Goal: Task Accomplishment & Management: Use online tool/utility

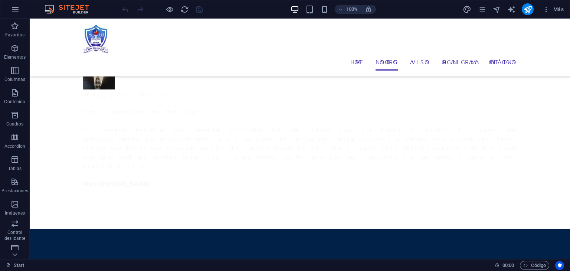
scroll to position [347, 0]
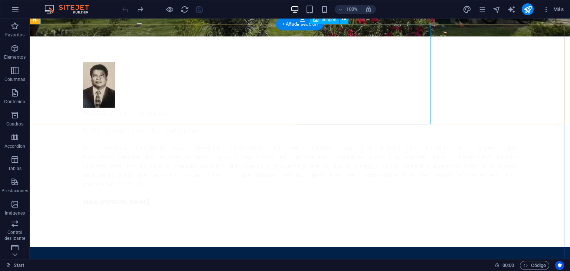
scroll to position [271, 0]
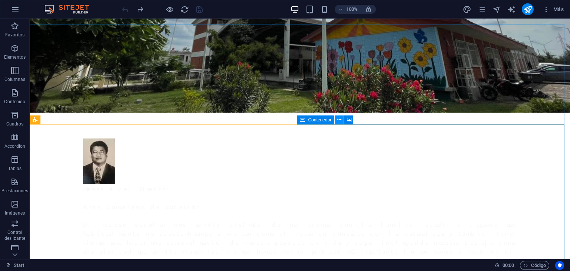
click at [341, 120] on icon at bounding box center [339, 120] width 4 height 8
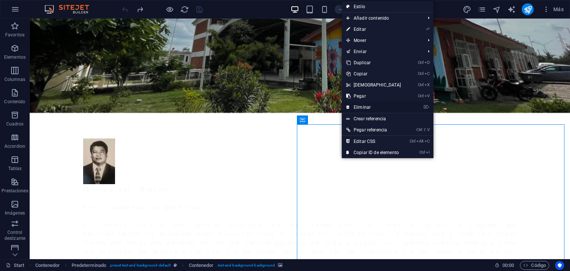
click at [360, 107] on link "⌦ Eliminar" at bounding box center [374, 107] width 64 height 11
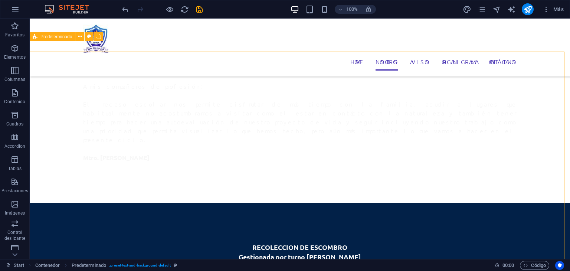
scroll to position [345, 0]
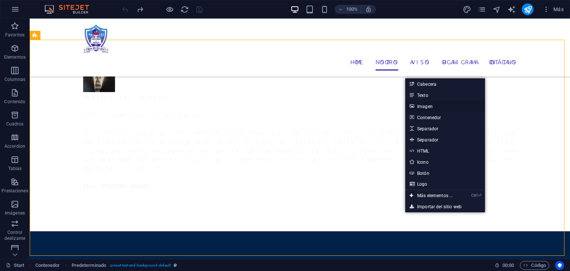
click at [427, 105] on link "Imagen" at bounding box center [445, 106] width 80 height 11
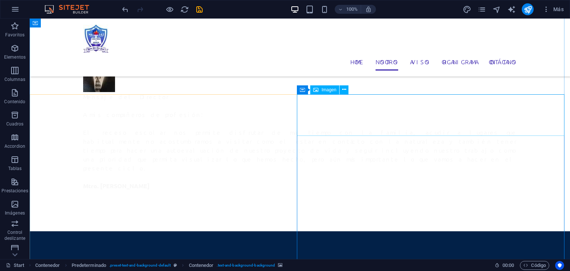
scroll to position [286, 0]
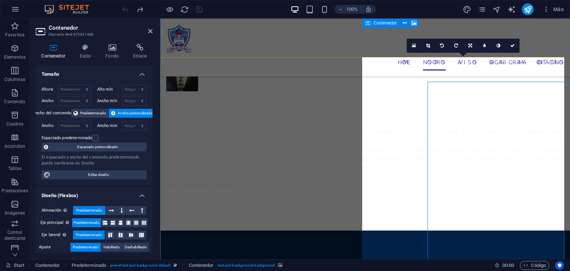
scroll to position [303, 0]
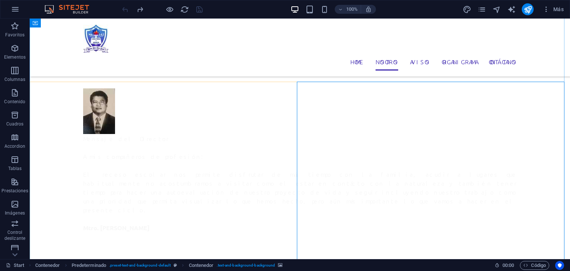
drag, startPoint x: 298, startPoint y: 147, endPoint x: 428, endPoint y: 147, distance: 130.6
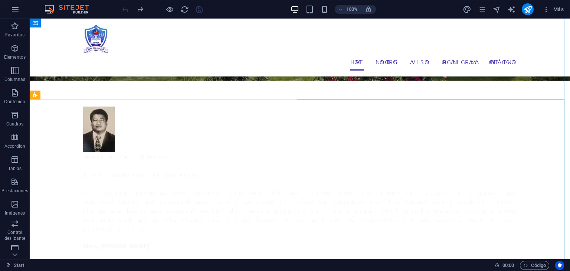
scroll to position [285, 0]
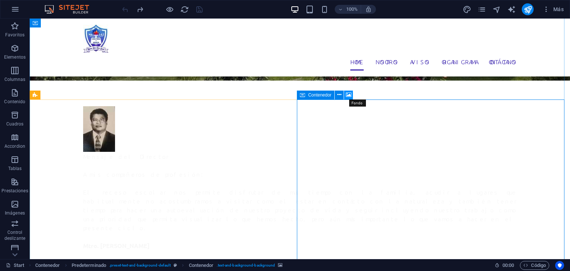
click at [347, 94] on icon at bounding box center [349, 95] width 6 height 8
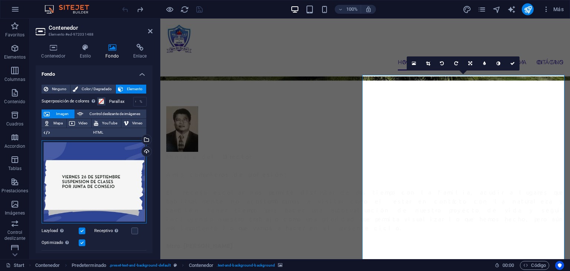
click at [108, 161] on div "Arrastra archivos aquí, haz clic para escoger archivos o selecciona archivos de…" at bounding box center [94, 181] width 105 height 83
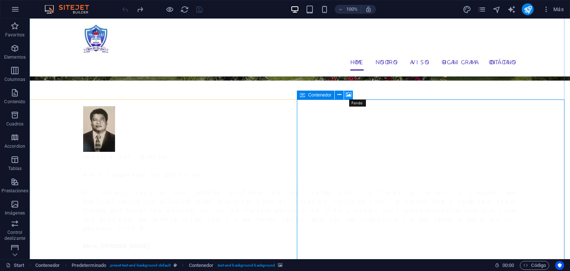
click at [350, 96] on icon at bounding box center [349, 95] width 6 height 8
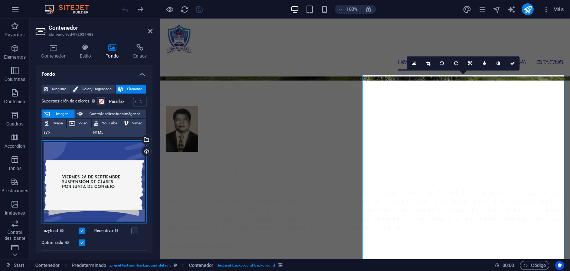
click at [111, 151] on div "Arrastra archivos aquí, haz clic para escoger archivos o selecciona archivos de…" at bounding box center [94, 181] width 105 height 83
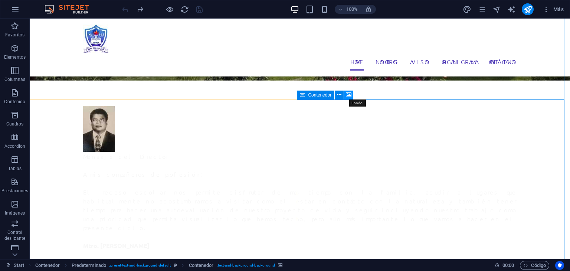
click at [346, 95] on icon at bounding box center [349, 95] width 6 height 8
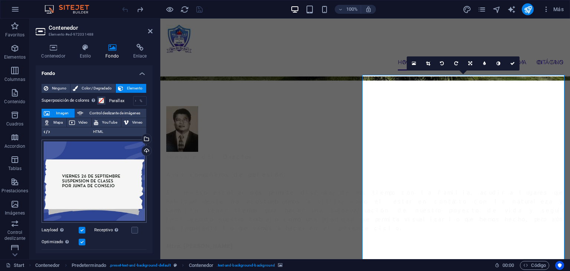
scroll to position [0, 0]
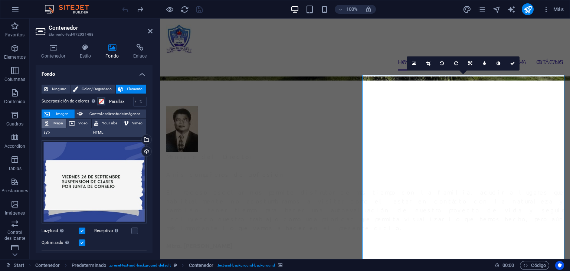
click at [60, 121] on span "Mapa" at bounding box center [58, 123] width 12 height 9
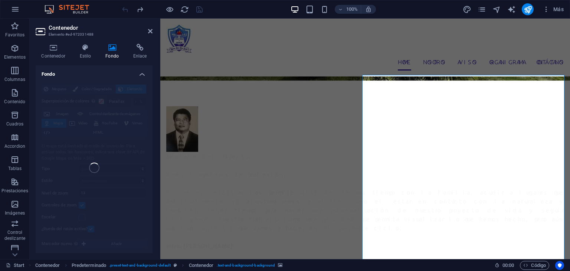
click at [59, 115] on div "Ninguno Color / Degradado Elemento Estirar fondo a ancho completo Superposición…" at bounding box center [94, 168] width 117 height 179
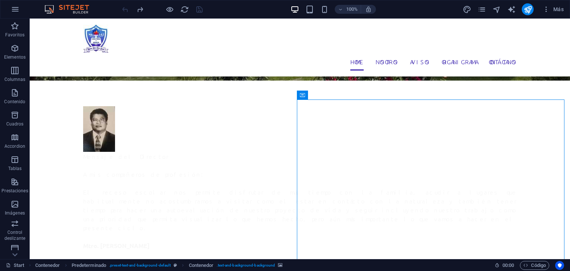
click at [346, 94] on icon at bounding box center [349, 95] width 6 height 8
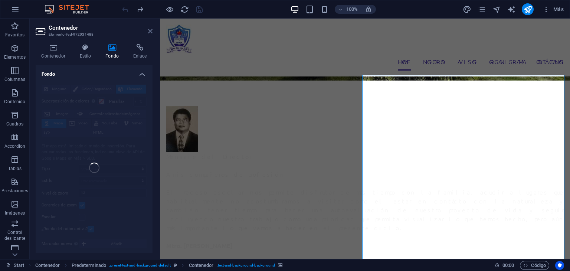
click at [148, 31] on icon at bounding box center [150, 31] width 4 height 6
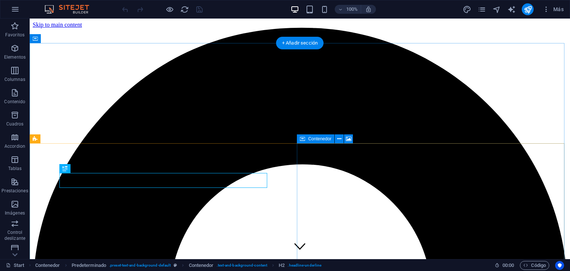
scroll to position [252, 0]
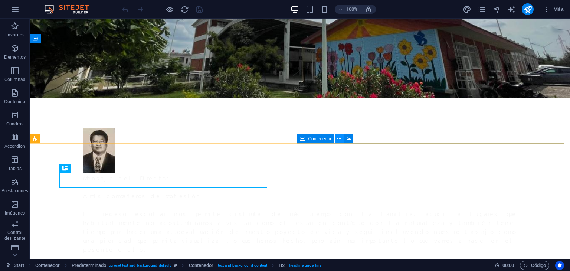
click at [343, 139] on button at bounding box center [339, 138] width 9 height 9
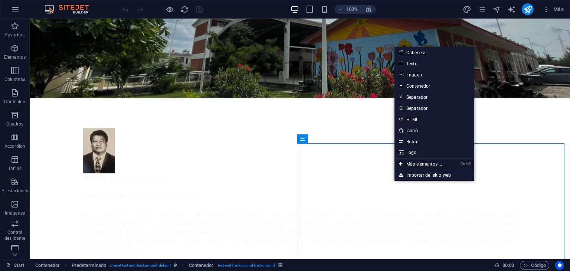
click at [421, 163] on link "Ctrl ⏎ Más elementos ..." at bounding box center [420, 163] width 52 height 11
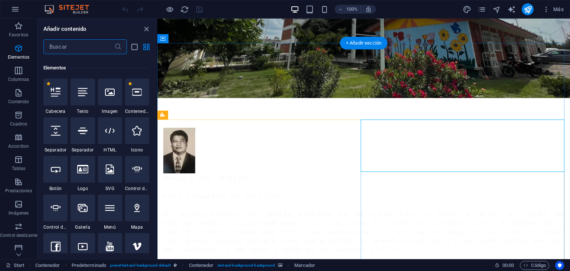
scroll to position [139, 0]
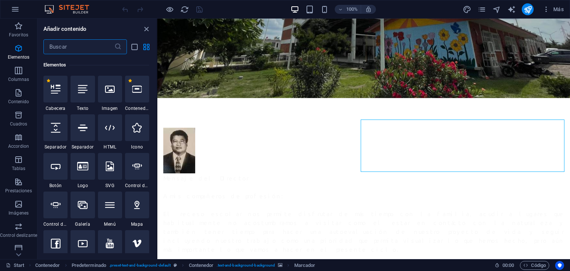
click at [99, 46] on input "text" at bounding box center [78, 46] width 71 height 15
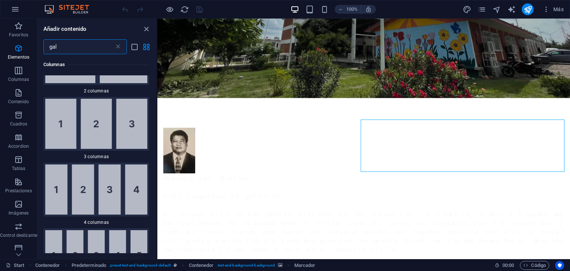
scroll to position [0, 0]
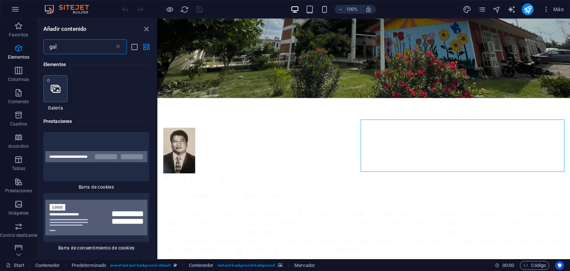
type input "gal"
click at [50, 98] on div at bounding box center [55, 88] width 24 height 27
select select "4"
select select "%"
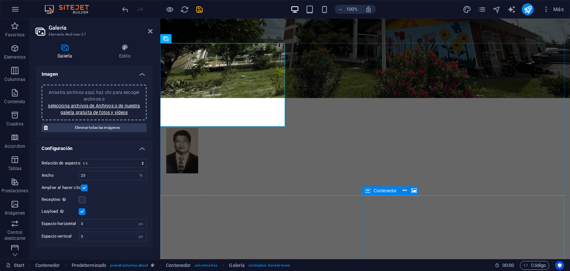
drag, startPoint x: 202, startPoint y: 85, endPoint x: 432, endPoint y: 227, distance: 270.2
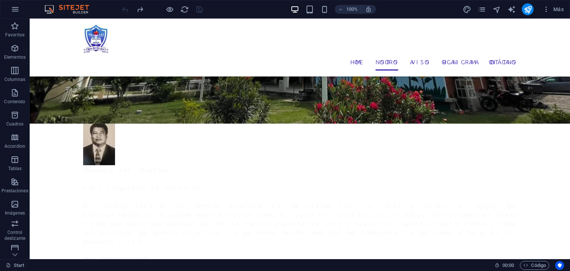
scroll to position [328, 0]
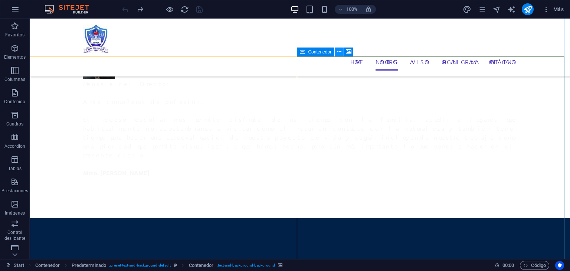
click at [339, 52] on icon at bounding box center [339, 52] width 4 height 8
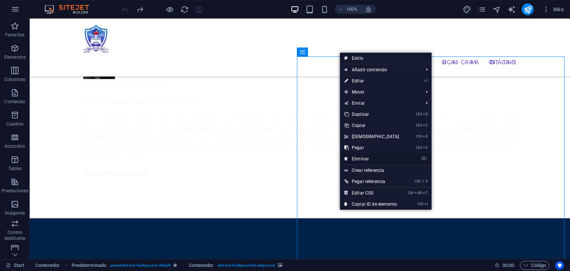
click at [374, 157] on link "⌦ Eliminar" at bounding box center [372, 158] width 64 height 11
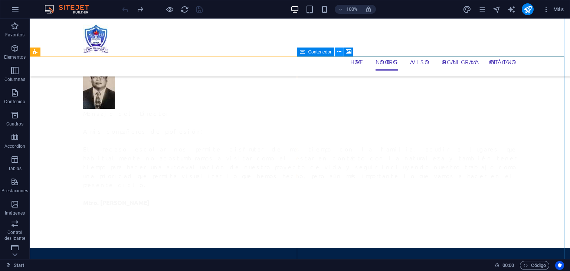
click at [338, 52] on icon at bounding box center [339, 52] width 4 height 8
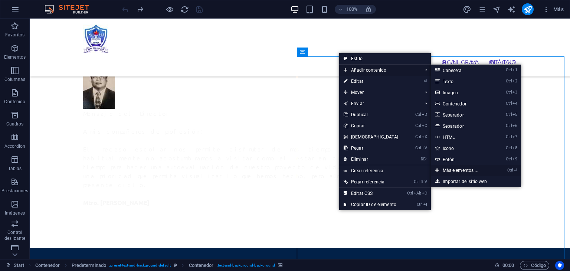
click at [453, 168] on link "Ctrl ⏎ Más elementos ..." at bounding box center [462, 170] width 62 height 11
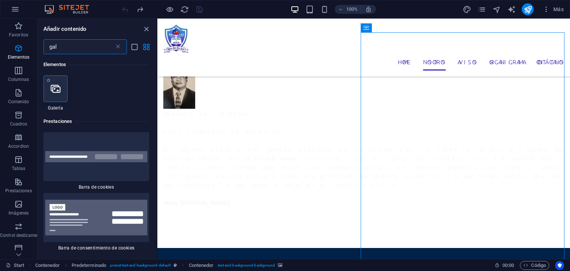
click at [58, 86] on icon at bounding box center [56, 89] width 10 height 10
select select "4"
select select "%"
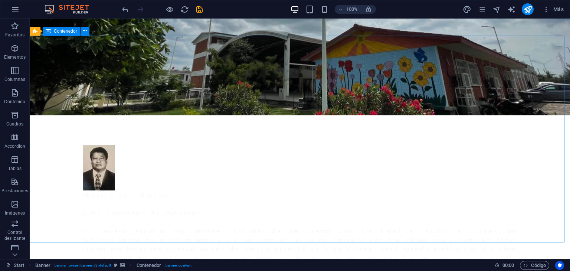
scroll to position [53, 0]
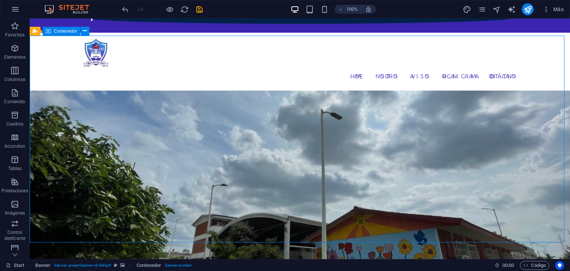
drag, startPoint x: 64, startPoint y: 55, endPoint x: 193, endPoint y: 60, distance: 129.2
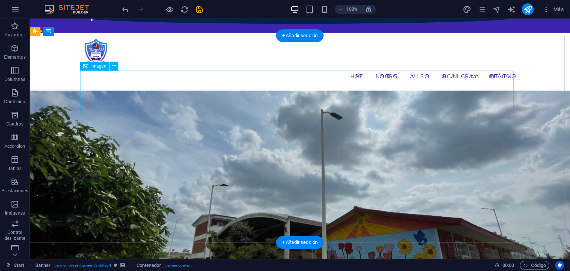
scroll to position [150, 0]
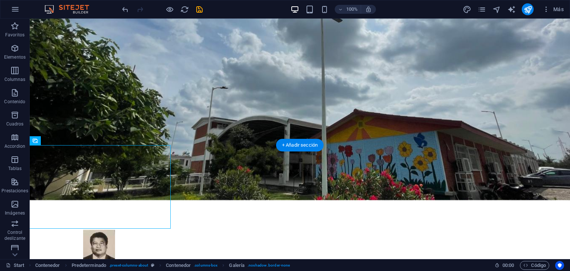
drag, startPoint x: 61, startPoint y: 151, endPoint x: 129, endPoint y: 179, distance: 73.7
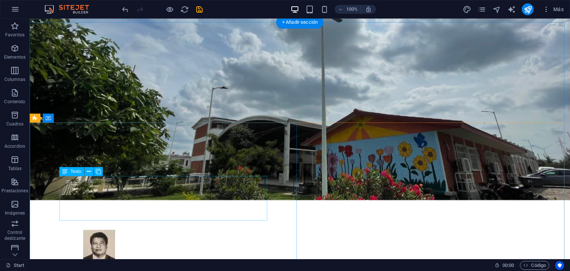
scroll to position [282, 0]
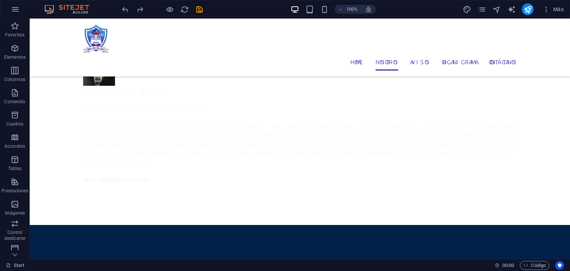
scroll to position [351, 0]
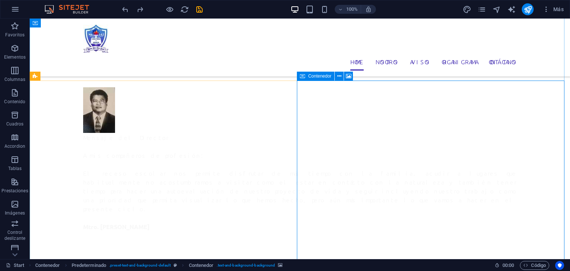
scroll to position [285, 0]
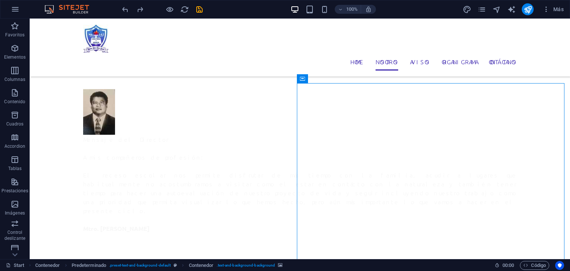
scroll to position [302, 0]
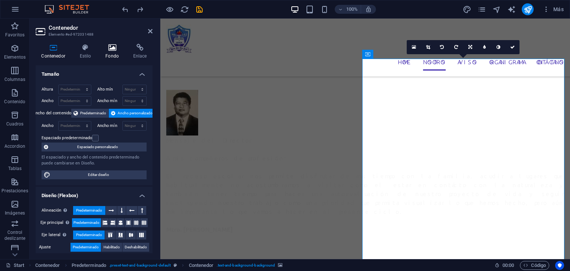
click at [114, 46] on icon at bounding box center [112, 47] width 25 height 7
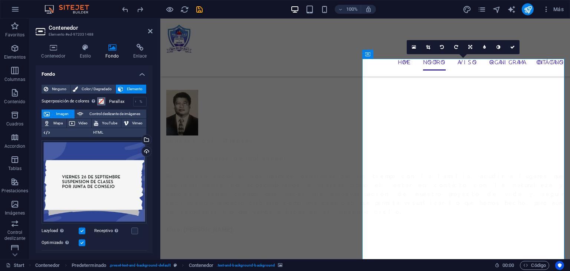
click at [99, 100] on span at bounding box center [101, 101] width 6 height 6
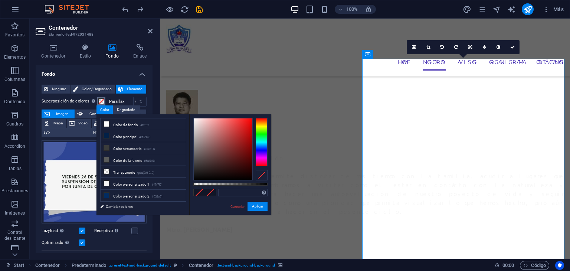
click at [99, 100] on span at bounding box center [101, 101] width 6 height 6
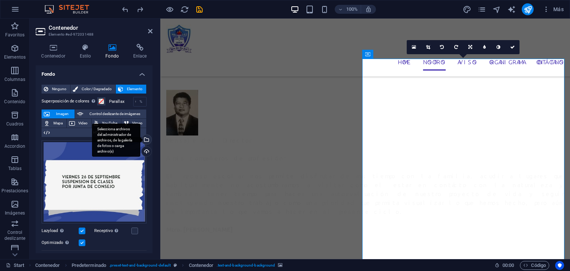
click at [145, 141] on div "Selecciona archivos del administrador de archivos, de la galería de fotos o car…" at bounding box center [145, 140] width 11 height 11
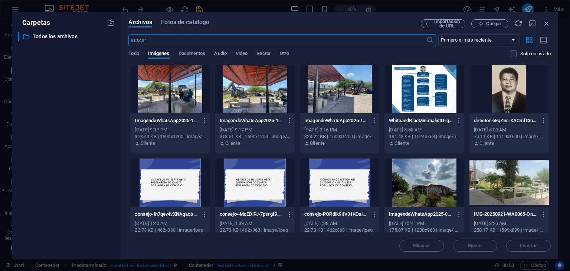
scroll to position [410, 0]
click at [412, 187] on div at bounding box center [423, 182] width 79 height 48
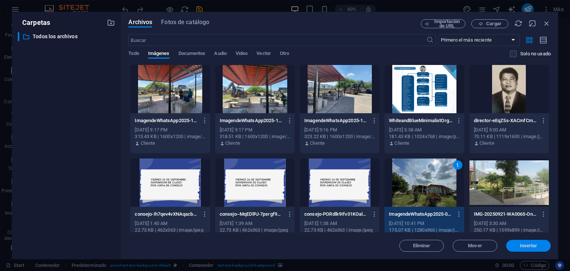
click at [527, 244] on span "Insertar" at bounding box center [528, 245] width 17 height 4
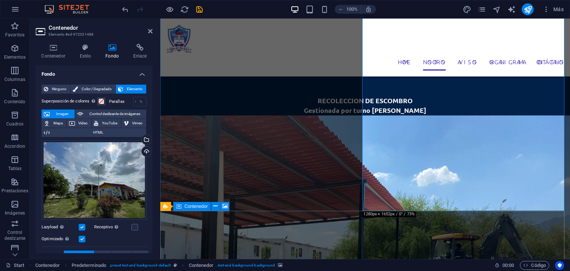
scroll to position [519, 0]
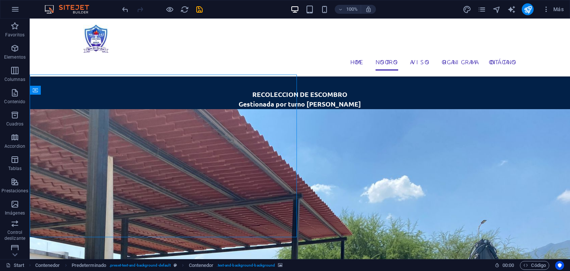
click at [92, 71] on icon at bounding box center [95, 70] width 6 height 8
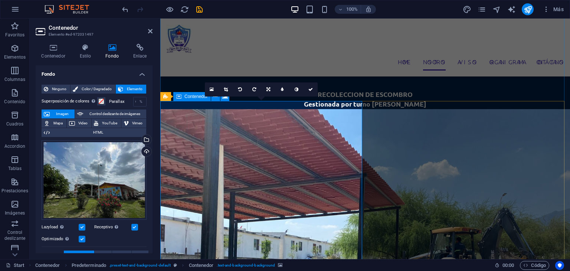
scroll to position [519, 0]
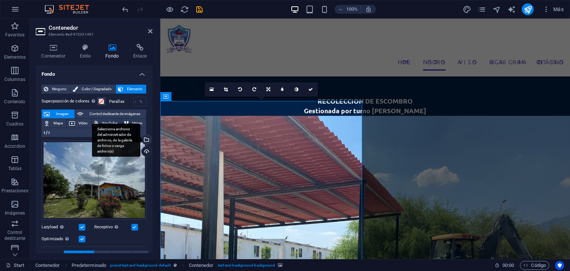
click at [144, 136] on div "Selecciona archivos del administrador de archivos, de la galería de fotos o car…" at bounding box center [145, 140] width 11 height 11
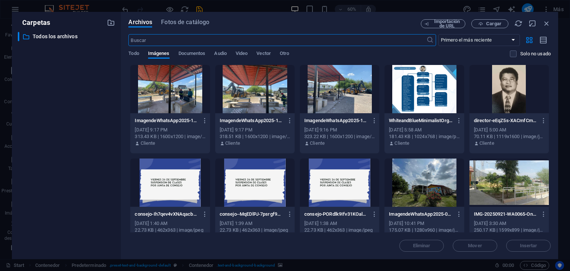
scroll to position [630, 0]
click at [493, 176] on div at bounding box center [508, 182] width 79 height 48
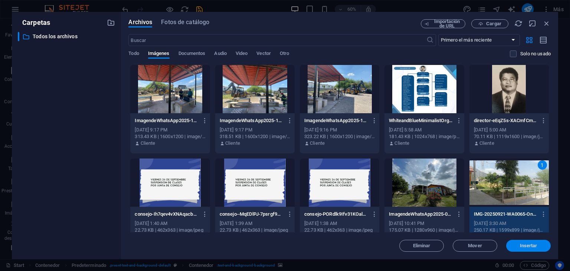
click at [524, 243] on span "Insertar" at bounding box center [528, 245] width 17 height 4
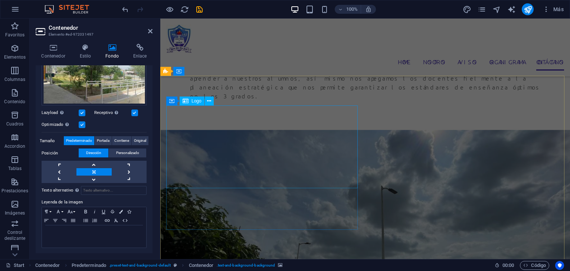
scroll to position [1634, 0]
click at [148, 31] on icon at bounding box center [150, 31] width 4 height 6
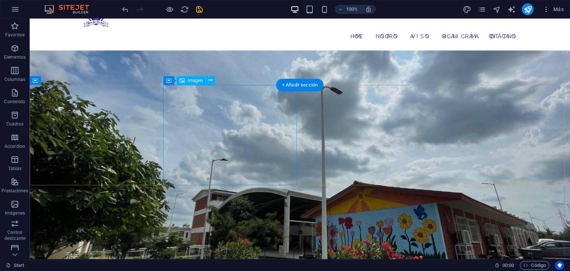
scroll to position [208, 0]
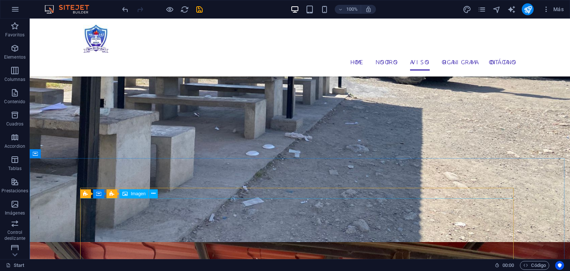
scroll to position [763, 0]
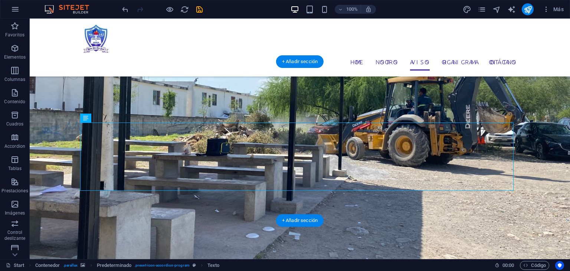
scroll to position [701, 0]
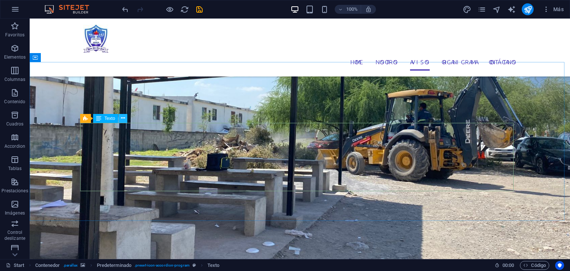
click at [122, 118] on icon at bounding box center [123, 118] width 4 height 8
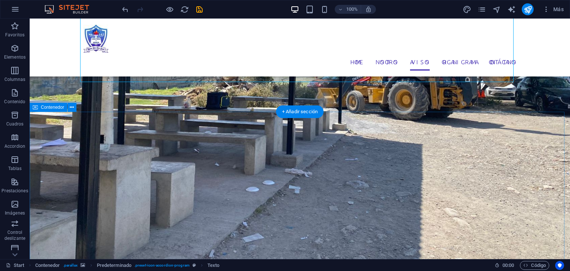
scroll to position [812, 0]
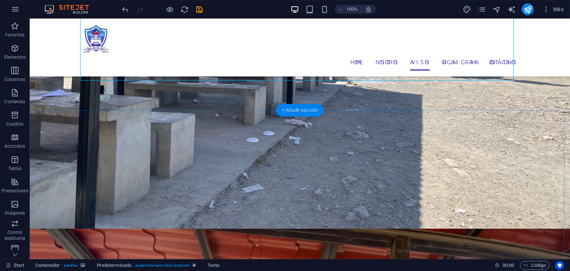
click at [298, 112] on div "+ Añadir sección" at bounding box center [299, 110] width 47 height 13
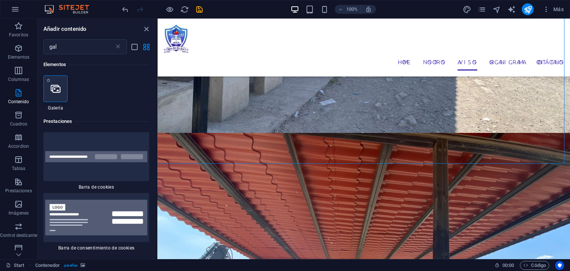
click at [63, 91] on div at bounding box center [55, 88] width 24 height 27
select select "4"
select select "%"
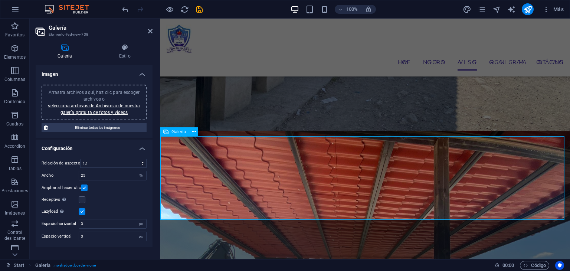
scroll to position [856, 0]
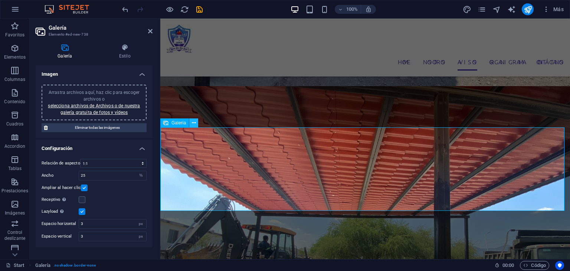
click at [194, 123] on icon at bounding box center [194, 123] width 4 height 8
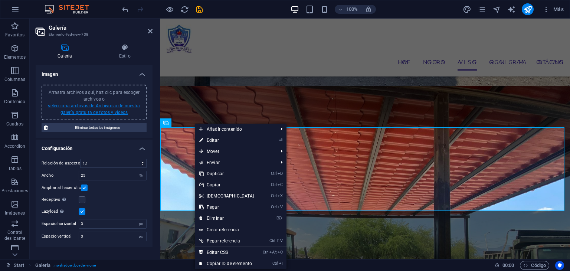
click at [118, 106] on link "selecciona archivos de Archivos o de nuestra galería gratuita de fotos y vídeos" at bounding box center [94, 109] width 92 height 12
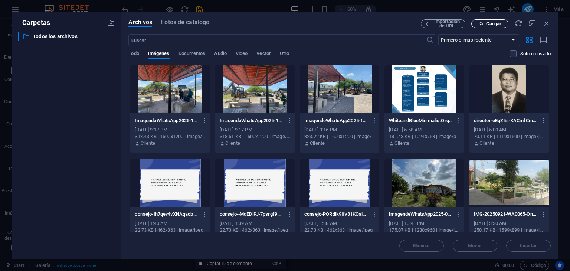
click at [482, 25] on icon "button" at bounding box center [480, 24] width 5 height 5
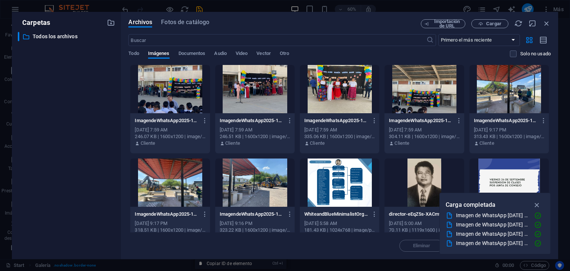
click at [170, 93] on div at bounding box center [169, 89] width 79 height 48
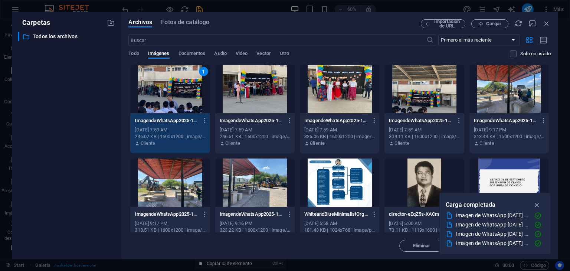
click at [240, 86] on div at bounding box center [254, 89] width 79 height 48
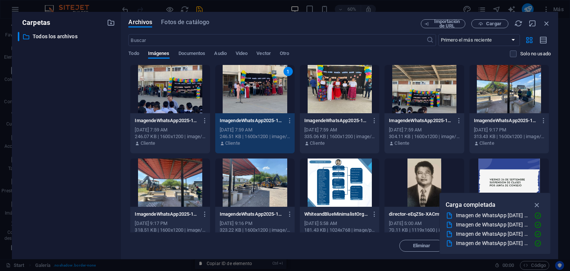
click at [323, 98] on div at bounding box center [339, 89] width 79 height 48
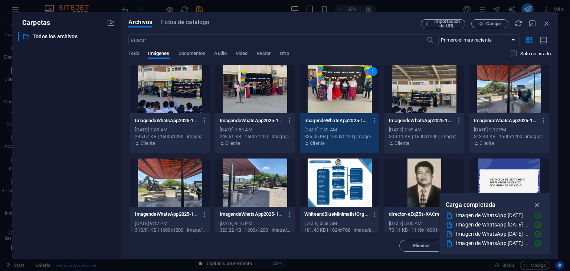
click at [200, 89] on div at bounding box center [169, 89] width 79 height 48
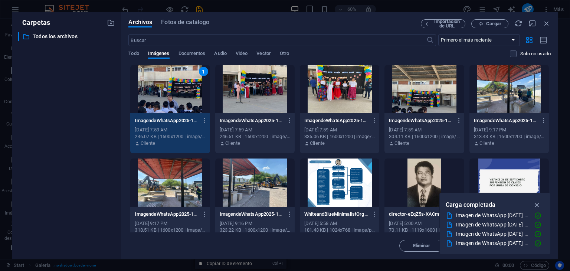
click at [411, 101] on div at bounding box center [423, 89] width 79 height 48
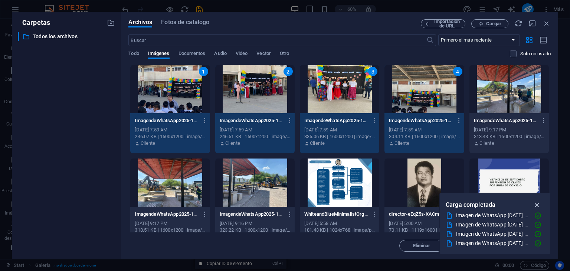
click at [536, 205] on icon "button" at bounding box center [537, 205] width 9 height 8
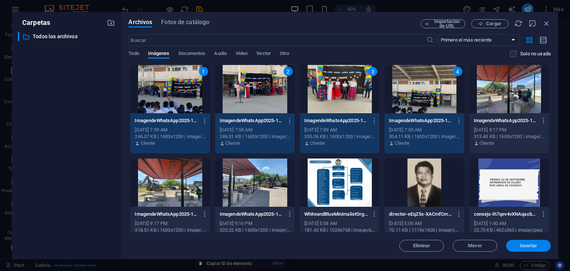
click at [527, 245] on span "Insertar" at bounding box center [528, 245] width 17 height 4
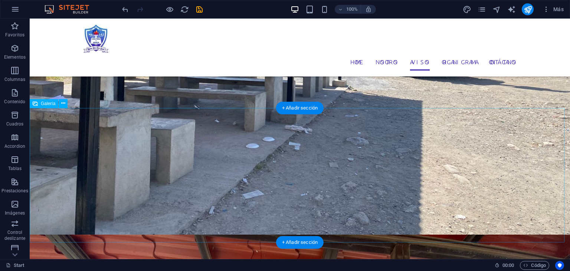
scroll to position [805, 0]
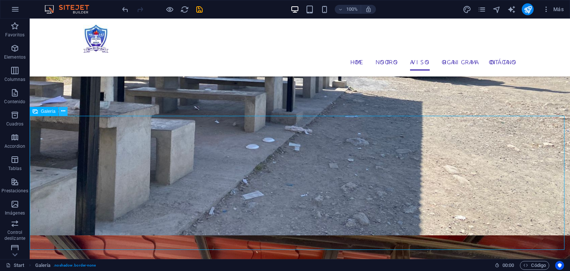
click at [62, 112] on icon at bounding box center [63, 111] width 4 height 8
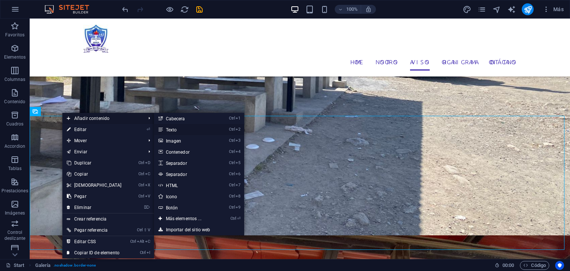
click at [177, 129] on link "Ctrl 2 Texto" at bounding box center [185, 129] width 62 height 11
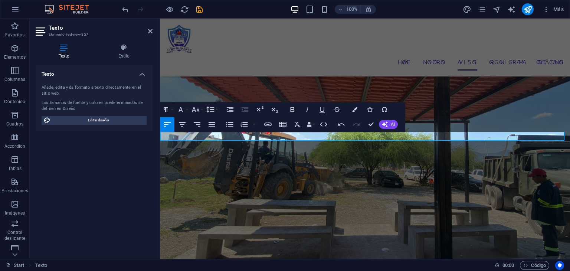
scroll to position [113, 3]
drag, startPoint x: 325, startPoint y: 136, endPoint x: 149, endPoint y: 134, distance: 175.5
click at [292, 110] on icon "button" at bounding box center [292, 109] width 9 height 9
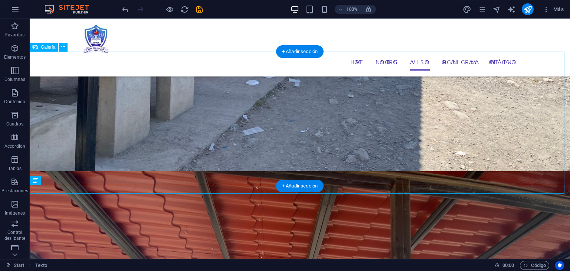
scroll to position [795, 0]
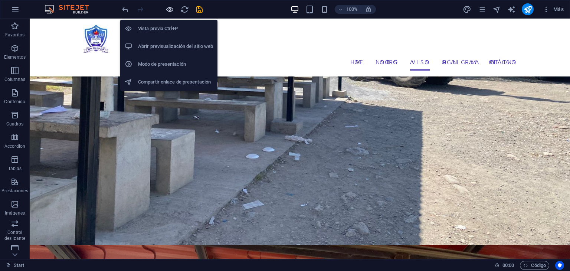
click at [171, 9] on icon "button" at bounding box center [169, 9] width 9 height 9
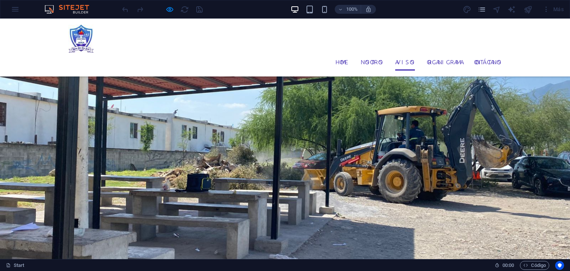
scroll to position [695, 0]
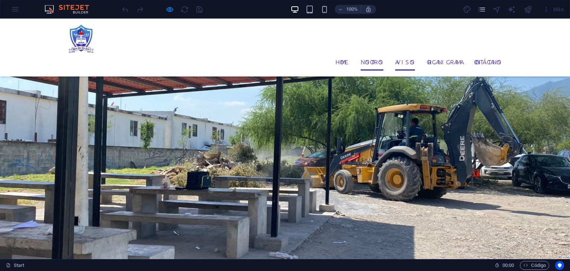
click at [361, 53] on link "Nosotros" at bounding box center [372, 62] width 23 height 18
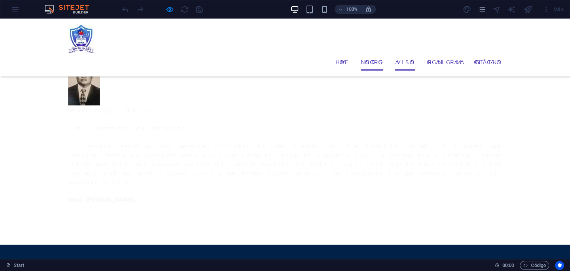
click at [395, 53] on link "Avisos" at bounding box center [405, 62] width 20 height 18
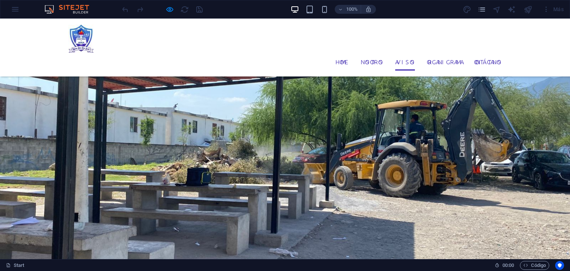
scroll to position [701, 0]
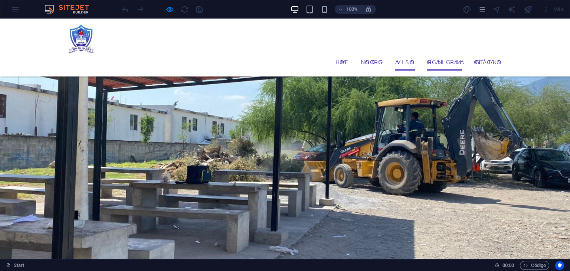
click at [427, 53] on link "Organigrama" at bounding box center [444, 62] width 35 height 18
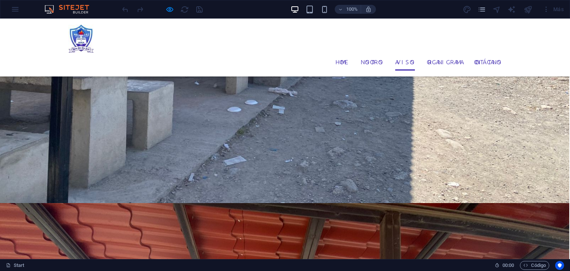
scroll to position [859, 1]
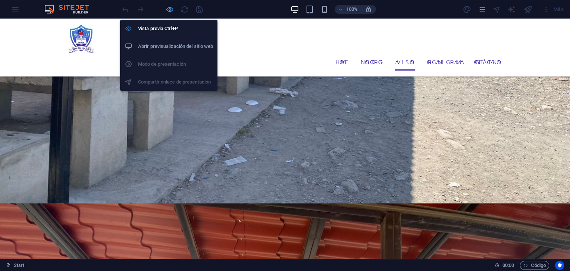
click at [173, 8] on icon "button" at bounding box center [169, 9] width 9 height 9
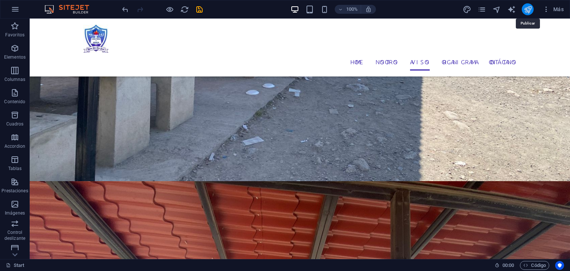
click at [529, 10] on icon "publish" at bounding box center [527, 9] width 9 height 9
click at [528, 13] on icon "publish" at bounding box center [527, 9] width 9 height 9
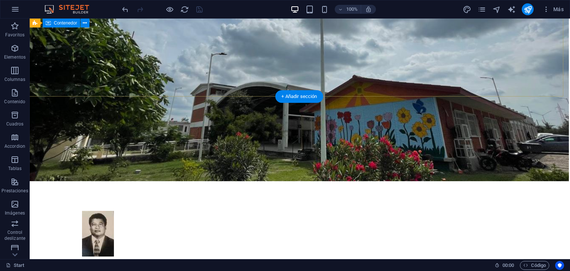
scroll to position [180, 1]
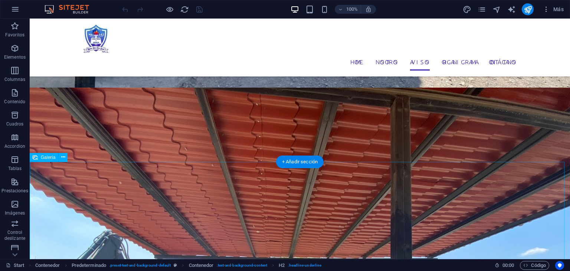
scroll to position [946, 0]
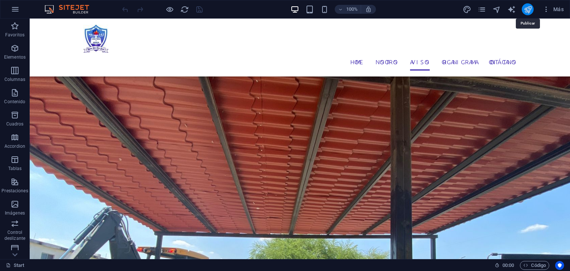
click at [528, 11] on icon "publish" at bounding box center [527, 9] width 9 height 9
